Goal: Entertainment & Leisure: Consume media (video, audio)

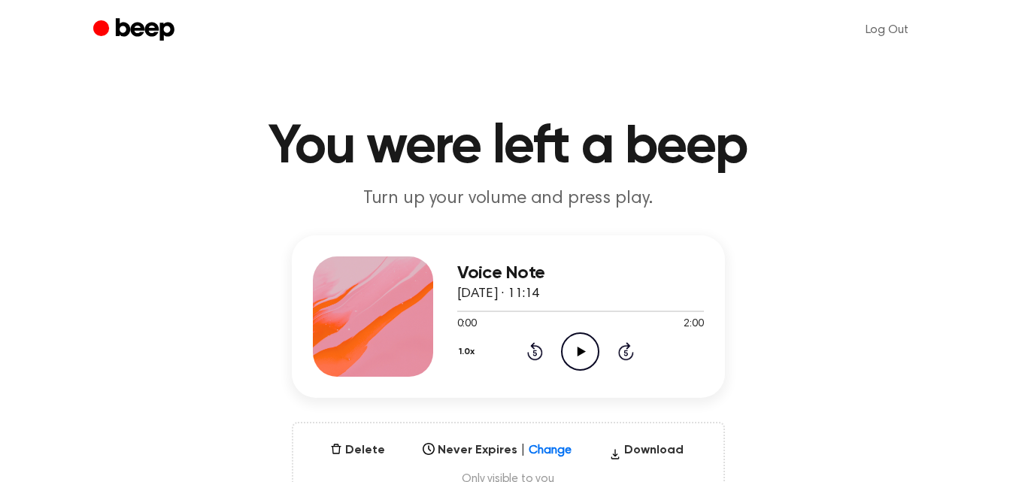
click at [579, 353] on icon at bounding box center [582, 352] width 8 height 10
click at [577, 351] on icon "Play Audio" at bounding box center [580, 351] width 38 height 38
click at [577, 351] on icon at bounding box center [580, 352] width 7 height 10
click at [577, 351] on icon "Play Audio" at bounding box center [580, 351] width 38 height 38
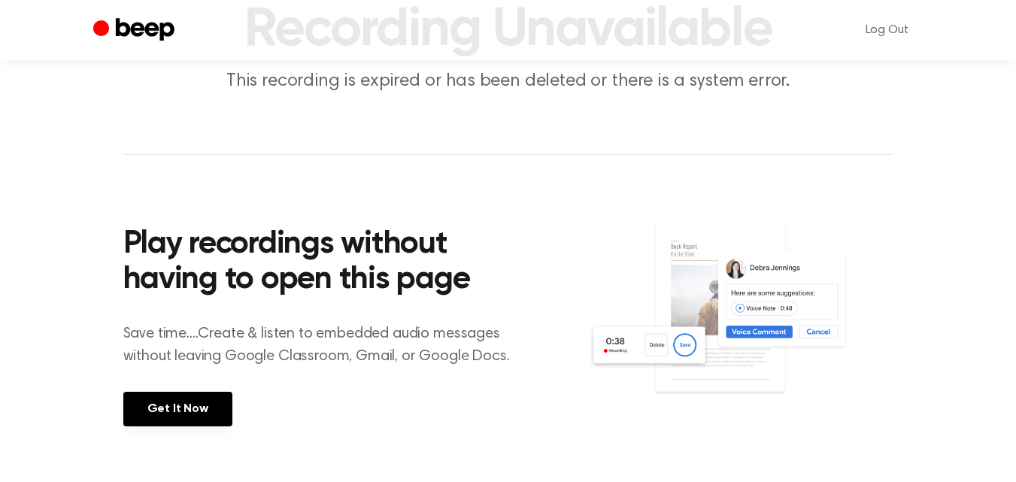
scroll to position [118, 0]
